Goal: Find specific page/section: Find specific page/section

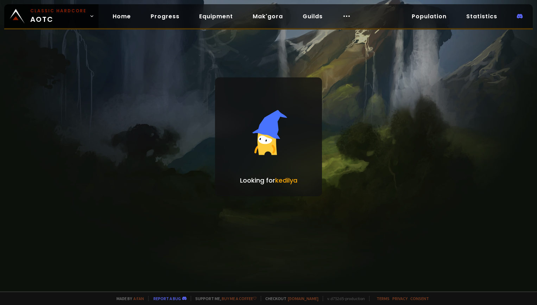
click at [119, 19] on link "Home" at bounding box center [122, 16] width 30 height 14
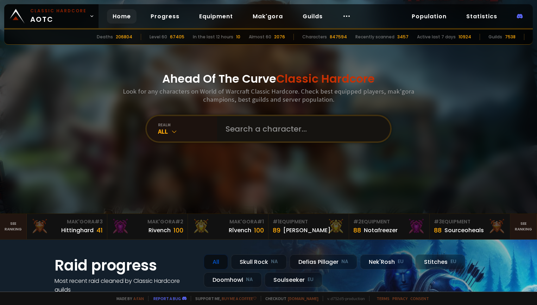
click at [265, 129] on input "text" at bounding box center [301, 128] width 160 height 25
paste input "Bourinpretre"
type input "Bourinpretre"
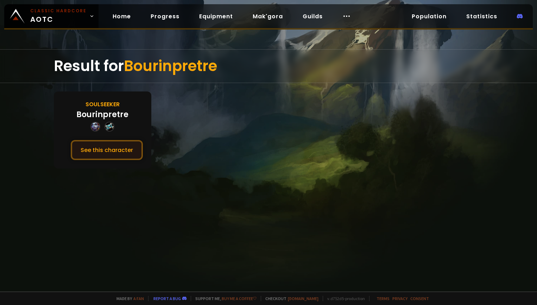
click at [80, 152] on button "See this character" at bounding box center [107, 150] width 72 height 20
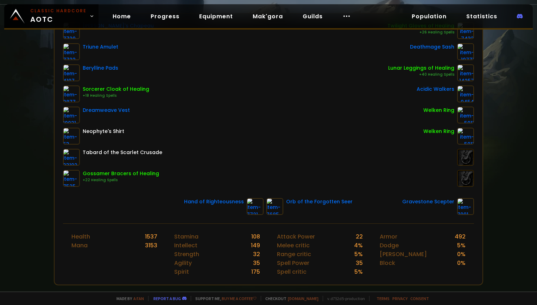
scroll to position [77, 0]
